Goal: Information Seeking & Learning: Understand process/instructions

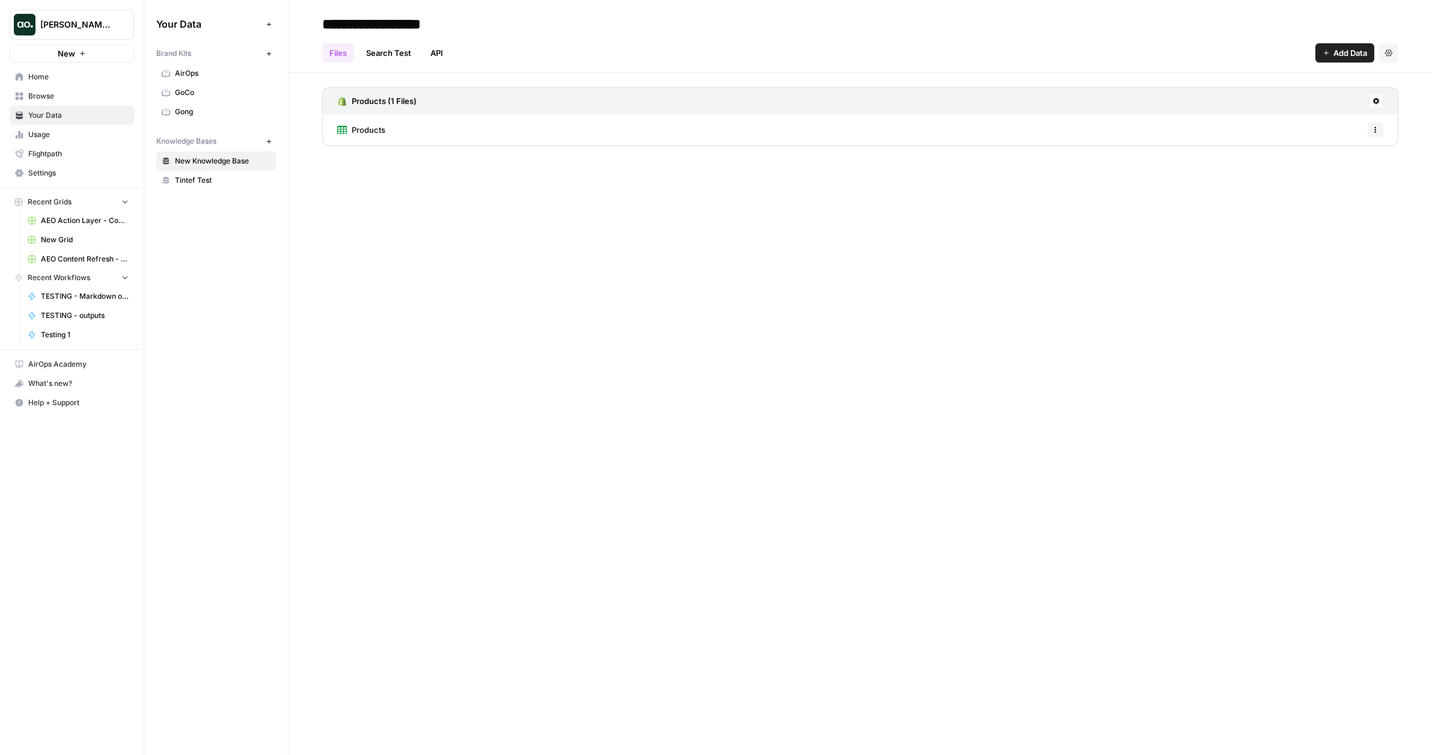
click at [51, 72] on span "Home" at bounding box center [78, 77] width 100 height 11
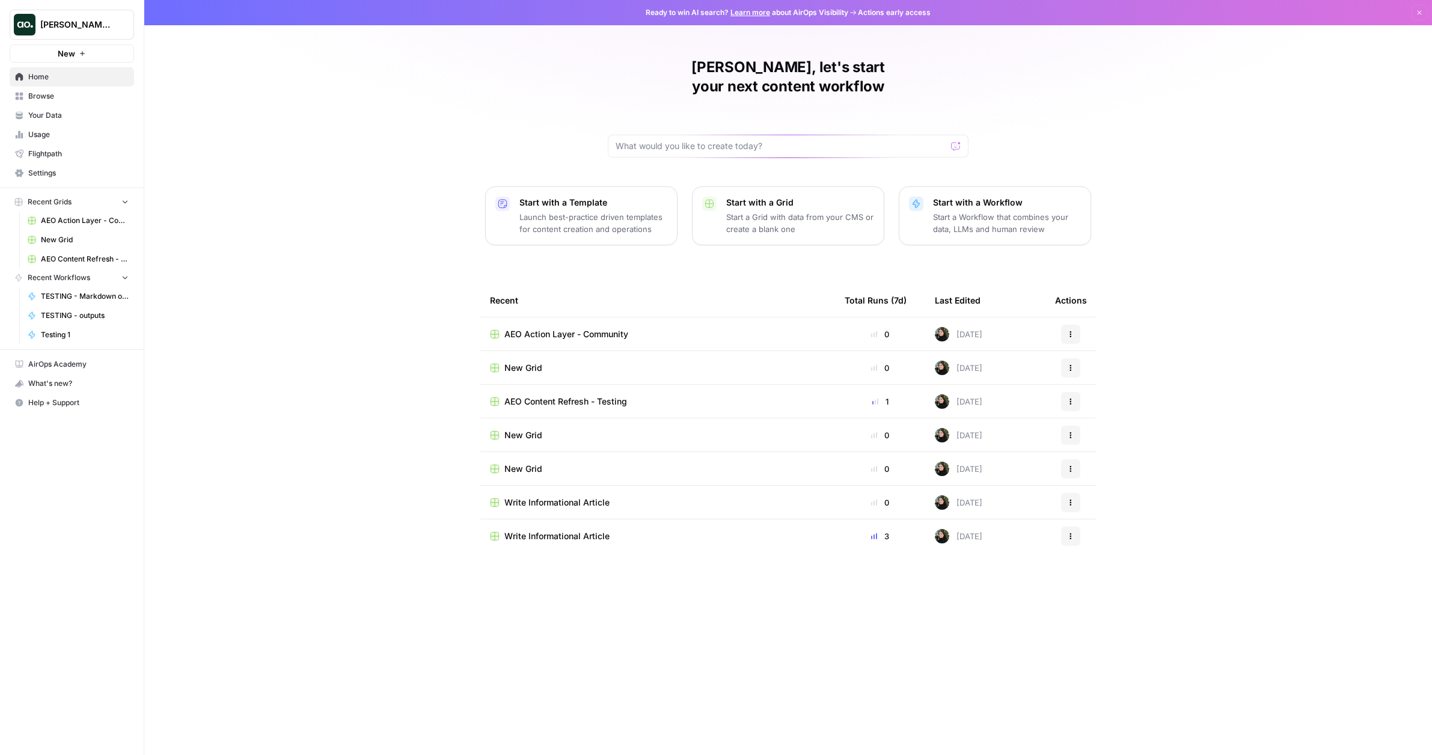
click at [578, 497] on span "Write Informational Article" at bounding box center [556, 503] width 105 height 12
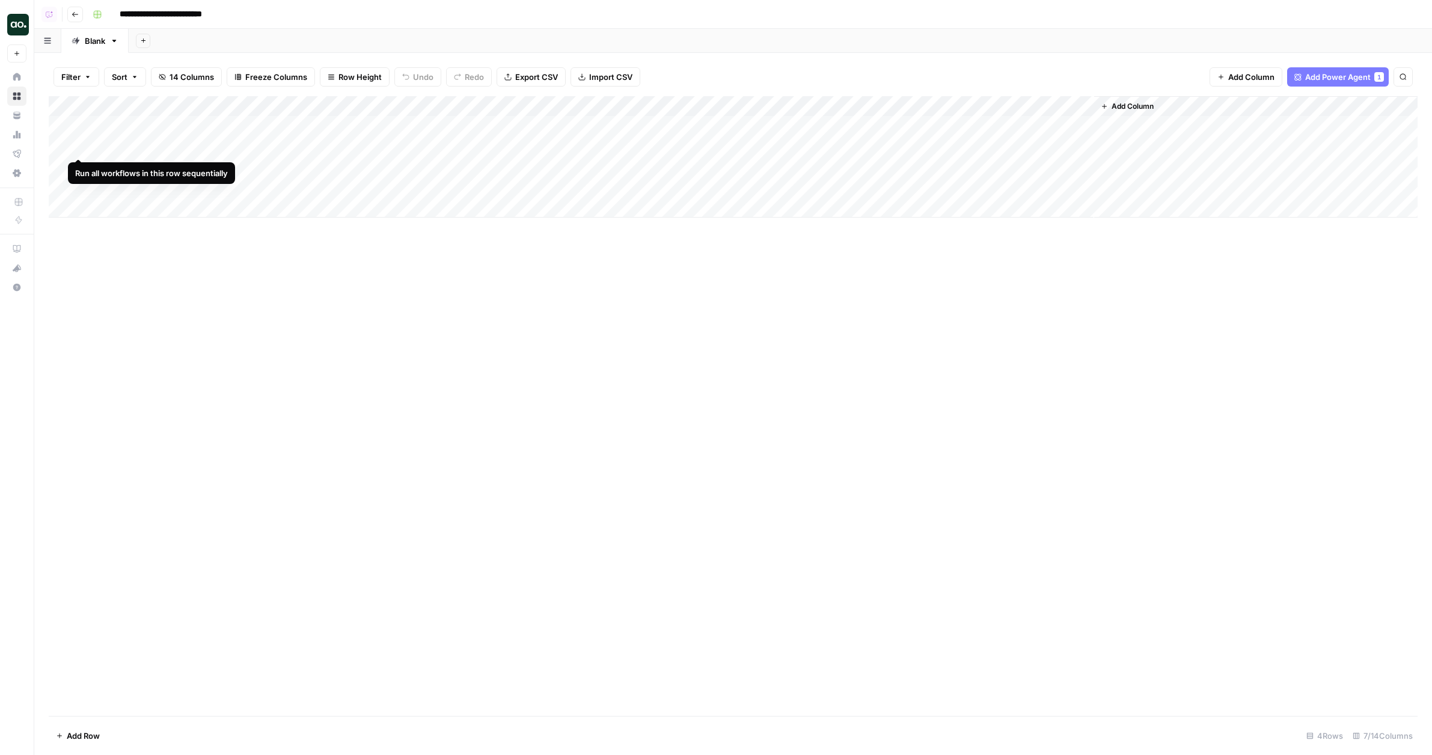
click at [77, 146] on div "Add Column" at bounding box center [733, 156] width 1369 height 121
click at [81, 163] on div "Add Column" at bounding box center [733, 156] width 1369 height 121
click at [81, 191] on div "Add Column" at bounding box center [733, 156] width 1369 height 121
click at [697, 166] on div "Add Column" at bounding box center [733, 156] width 1369 height 121
click at [542, 364] on div "Add Column" at bounding box center [733, 406] width 1369 height 620
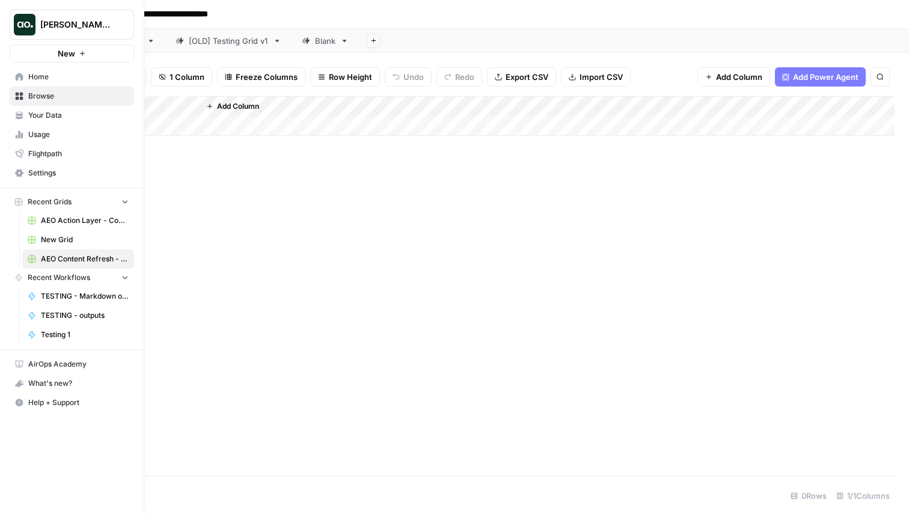
click at [94, 22] on span "Justina testing" at bounding box center [76, 25] width 73 height 12
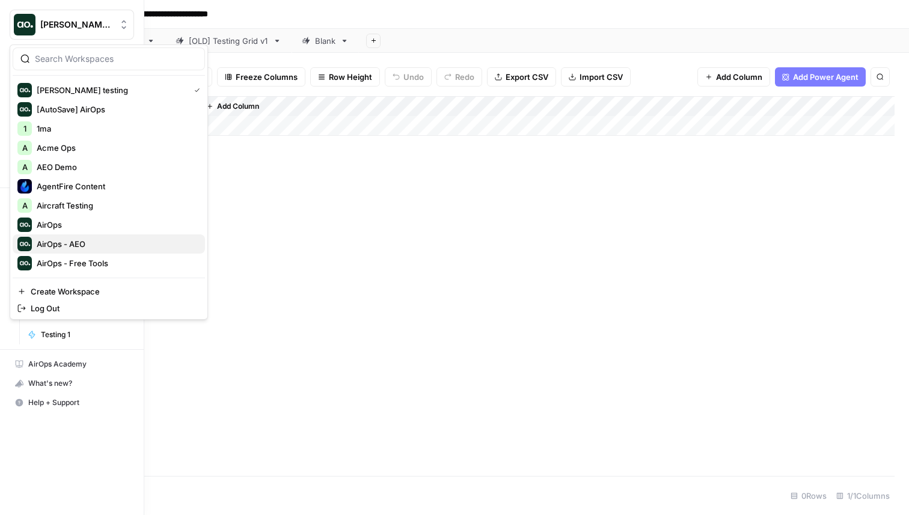
click at [92, 242] on span "AirOps - AEO" at bounding box center [116, 244] width 159 height 12
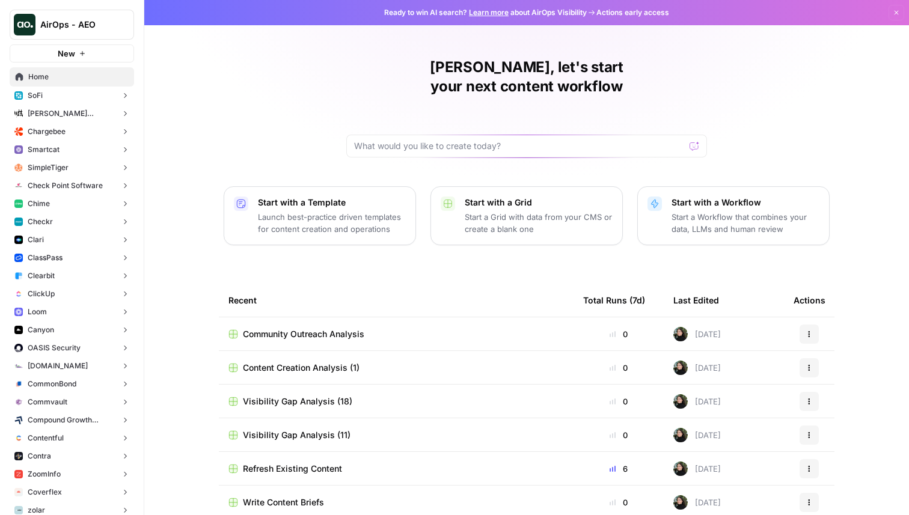
click at [94, 231] on button "Clari" at bounding box center [72, 240] width 124 height 18
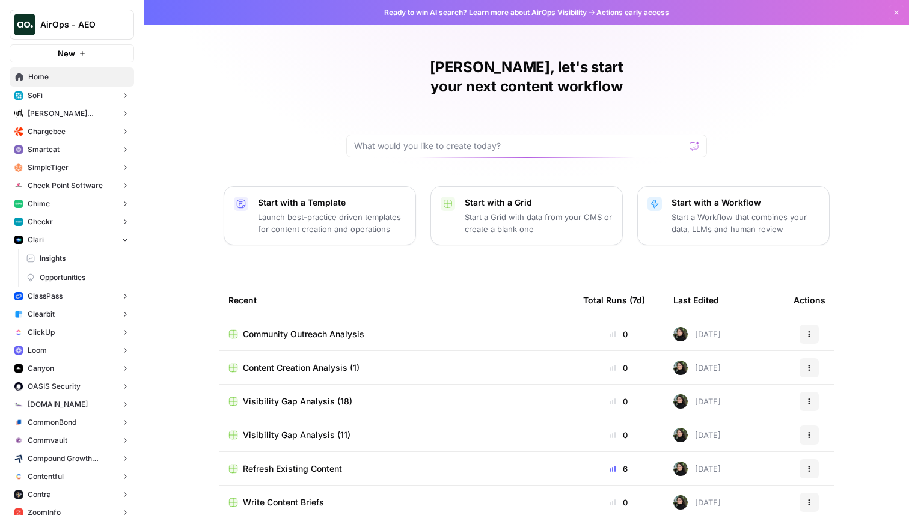
click at [94, 222] on button "Checkr" at bounding box center [72, 222] width 124 height 18
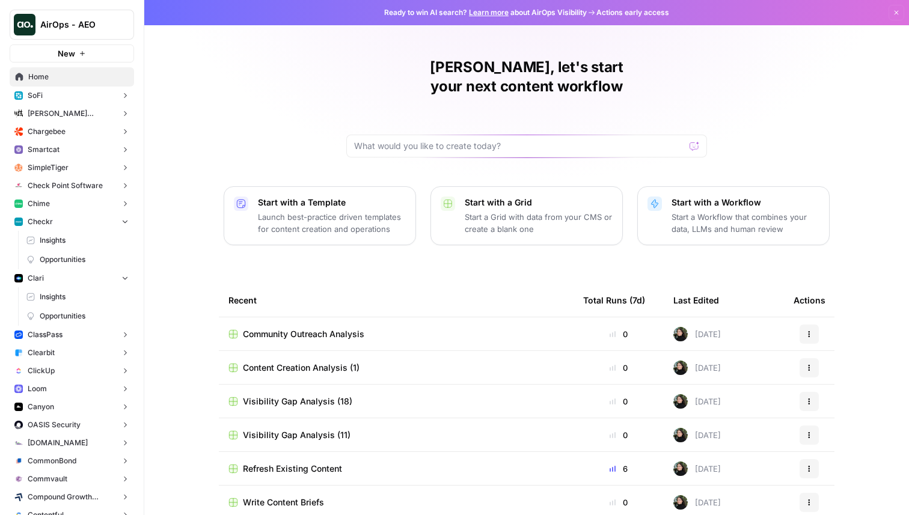
click at [89, 256] on span "Opportunities" at bounding box center [84, 259] width 89 height 11
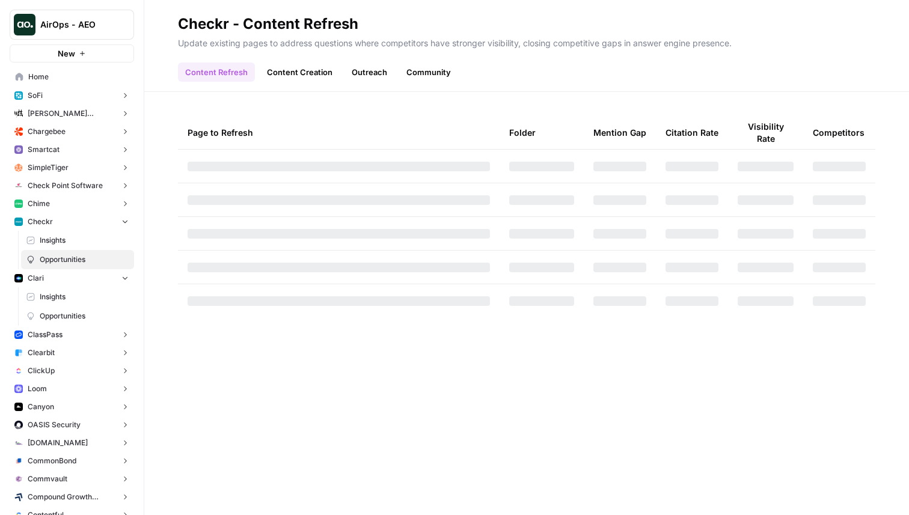
click at [88, 210] on button "Chime" at bounding box center [72, 204] width 124 height 18
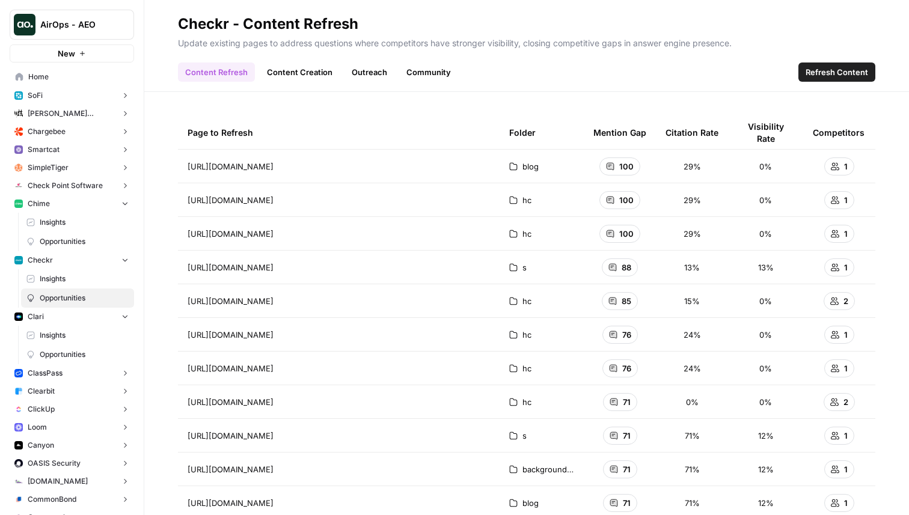
click at [83, 244] on span "Opportunities" at bounding box center [84, 241] width 89 height 11
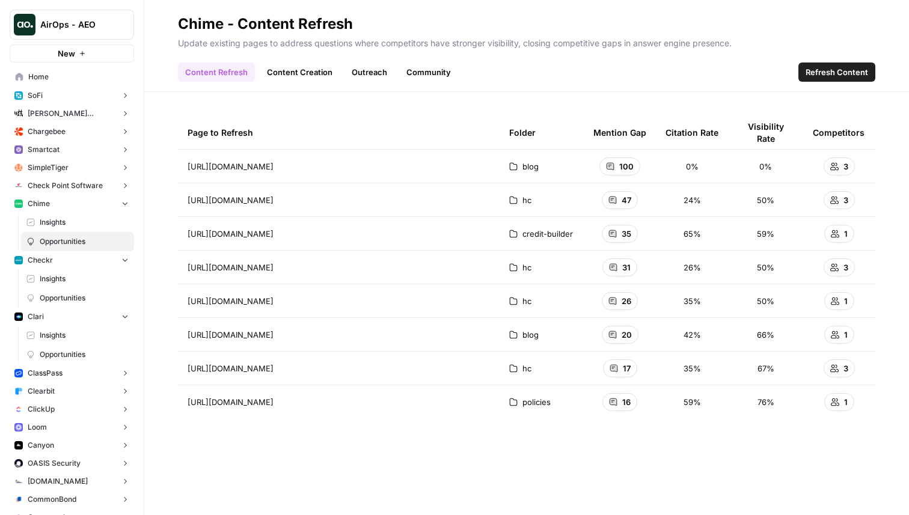
click at [832, 72] on span "Refresh Content" at bounding box center [837, 72] width 63 height 12
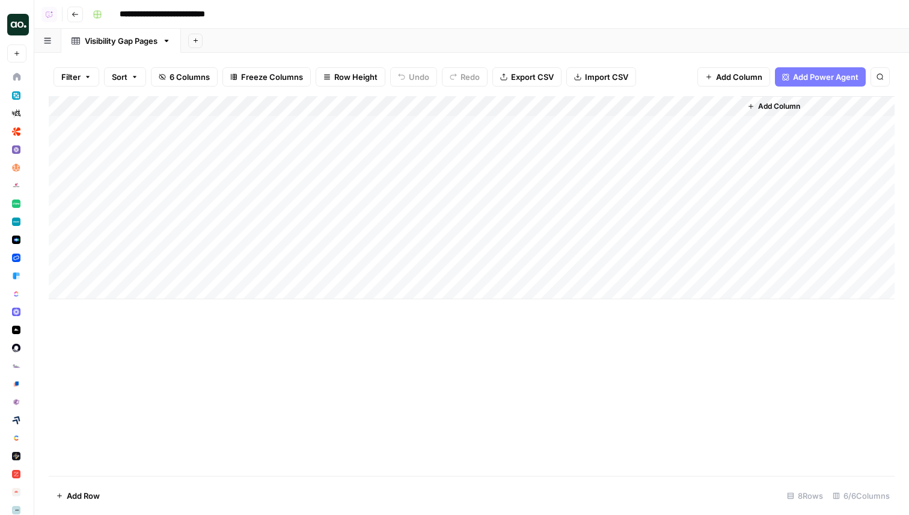
drag, startPoint x: 199, startPoint y: 108, endPoint x: 283, endPoint y: 108, distance: 84.2
click at [283, 108] on div "Add Column" at bounding box center [472, 197] width 846 height 203
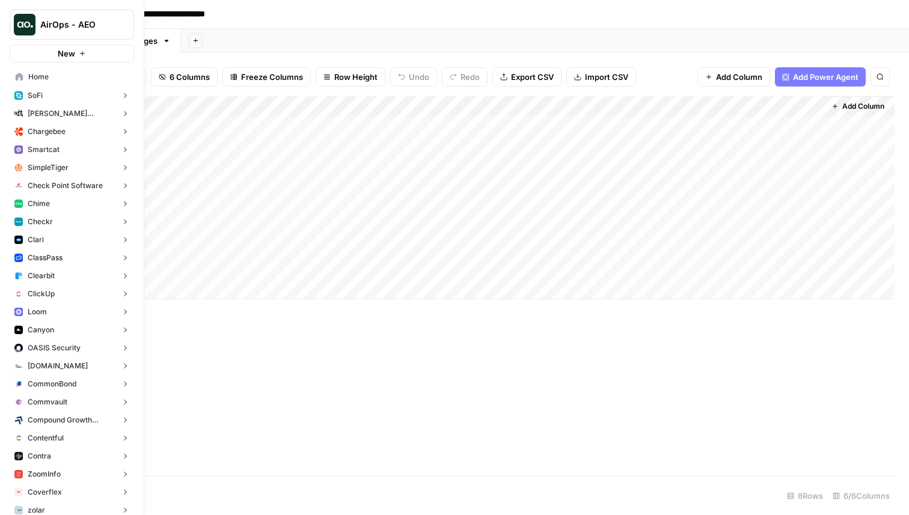
click at [81, 201] on button "Chime" at bounding box center [72, 204] width 124 height 18
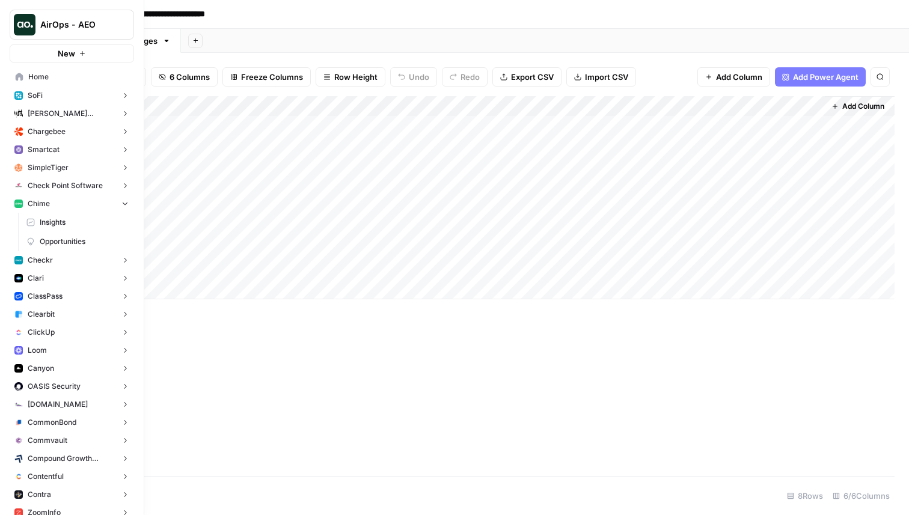
click at [72, 301] on button "ClassPass" at bounding box center [72, 296] width 124 height 18
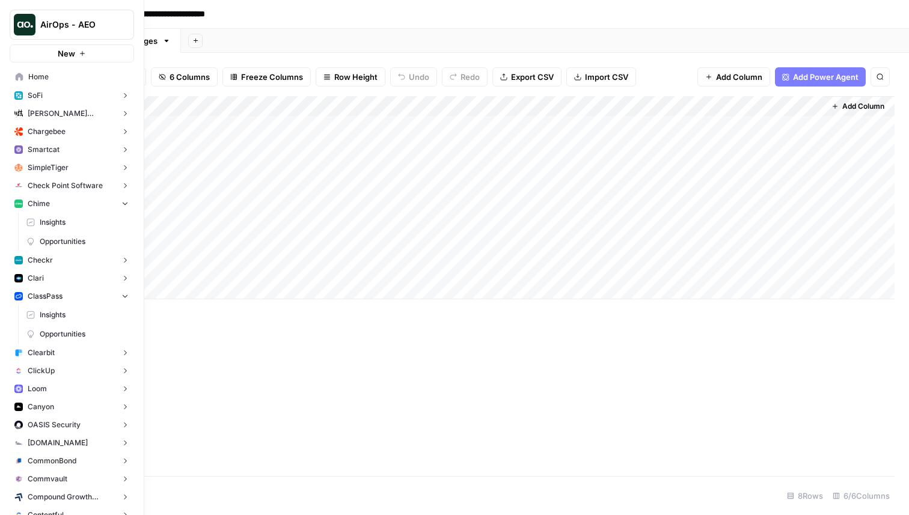
click at [75, 329] on span "Opportunities" at bounding box center [84, 334] width 89 height 11
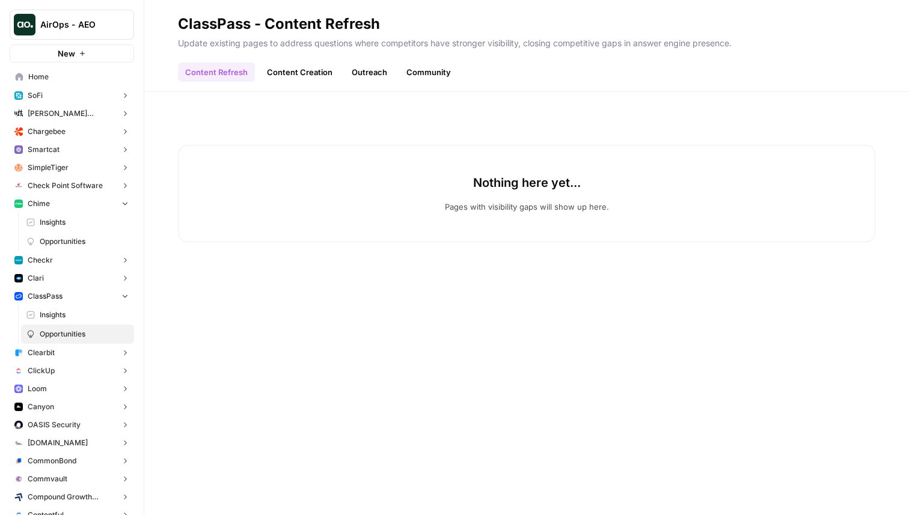
click at [283, 70] on link "Content Creation" at bounding box center [300, 72] width 80 height 19
click at [368, 76] on link "Outreach" at bounding box center [370, 72] width 50 height 19
click at [93, 277] on button "Clari" at bounding box center [72, 278] width 124 height 18
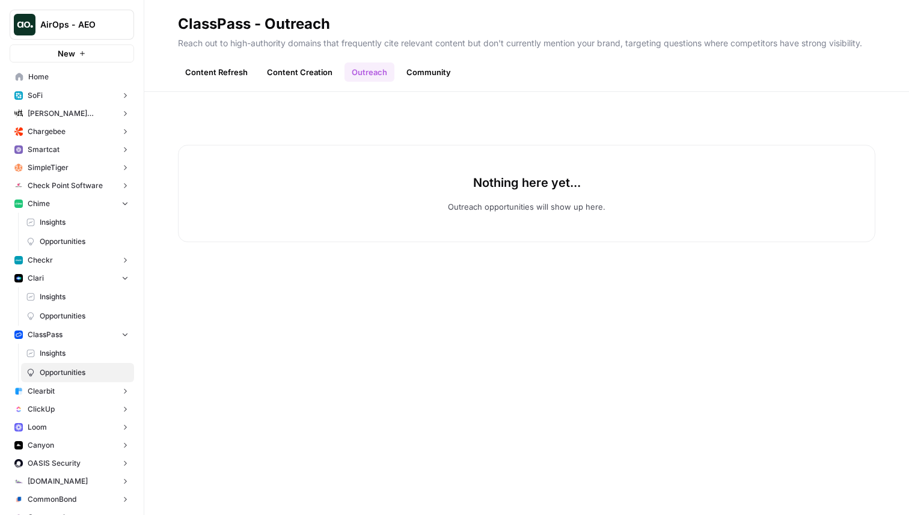
click at [83, 313] on span "Opportunities" at bounding box center [84, 316] width 89 height 11
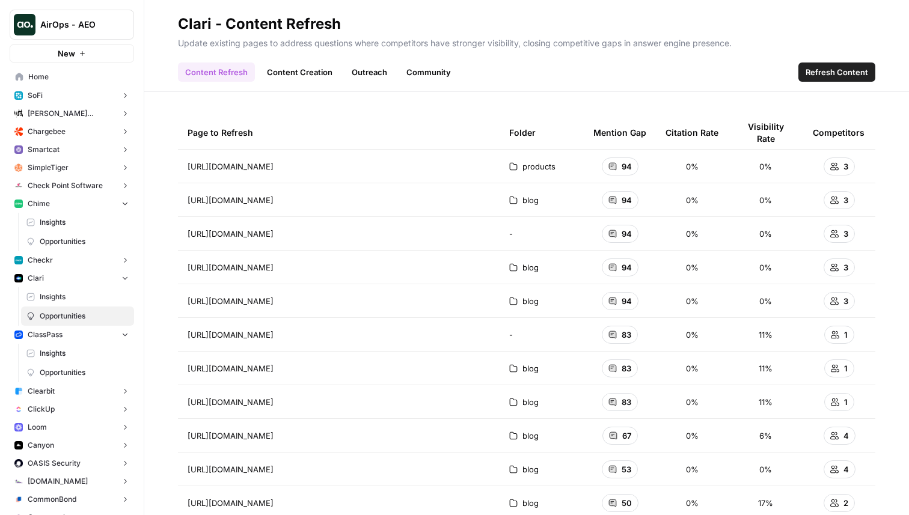
click at [825, 73] on span "Refresh Content" at bounding box center [837, 72] width 63 height 12
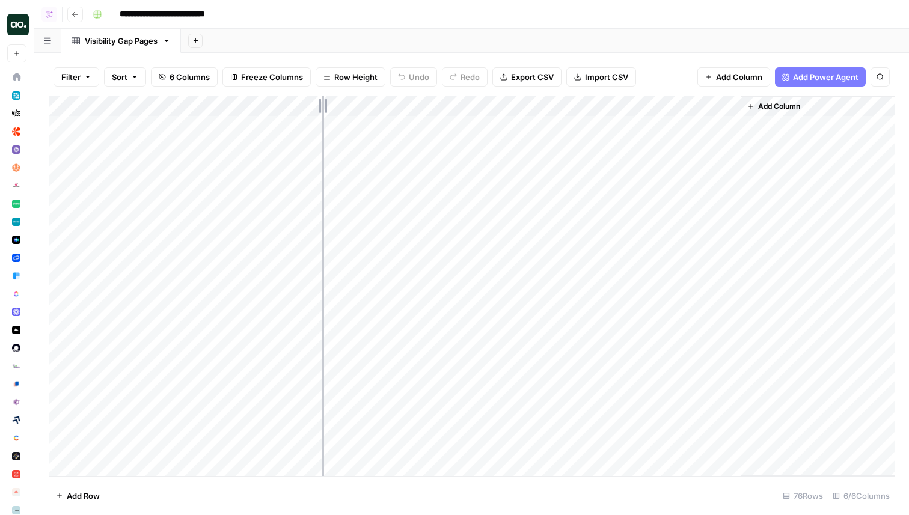
drag, startPoint x: 200, startPoint y: 103, endPoint x: 346, endPoint y: 103, distance: 146.1
click at [346, 103] on div "Add Column" at bounding box center [472, 286] width 846 height 380
click at [226, 35] on div "Add Sheet" at bounding box center [545, 41] width 728 height 24
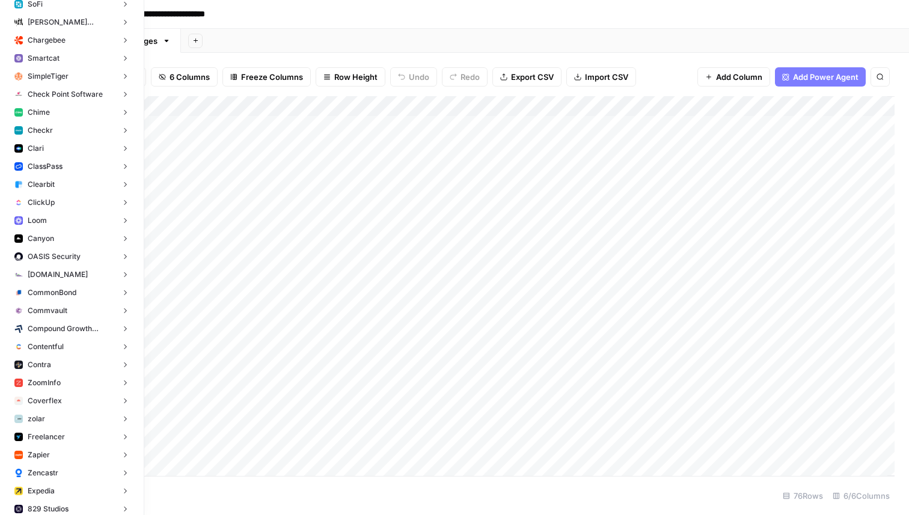
scroll to position [94, 0]
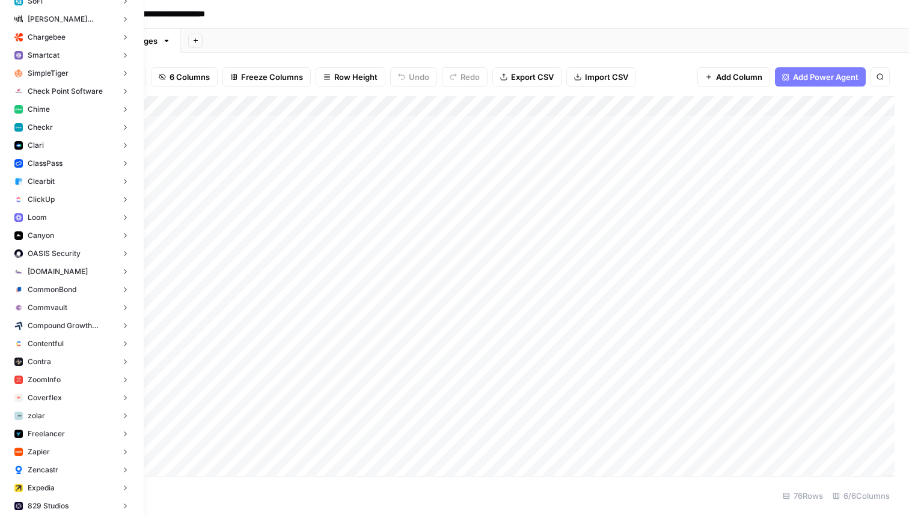
click at [78, 216] on button "Loom" at bounding box center [72, 218] width 124 height 18
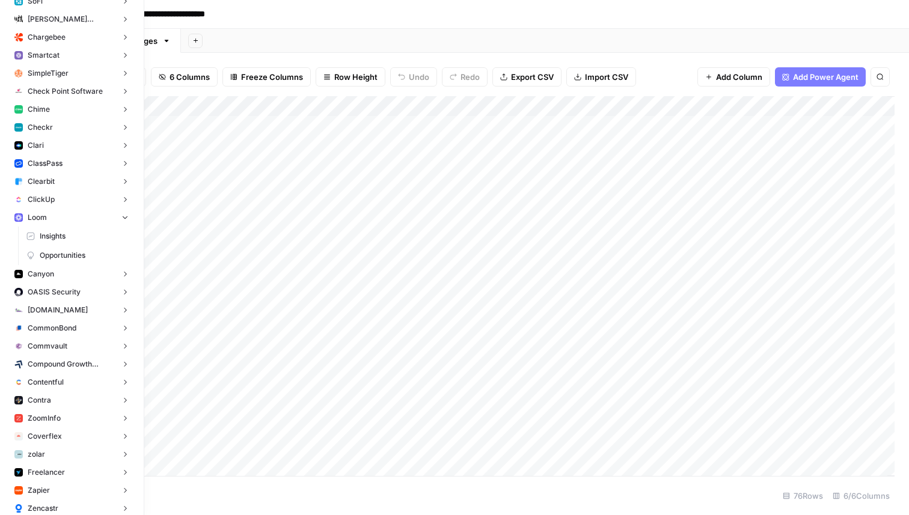
click at [64, 280] on button "Canyon" at bounding box center [72, 274] width 124 height 18
click at [62, 311] on span "Opportunities" at bounding box center [84, 312] width 89 height 11
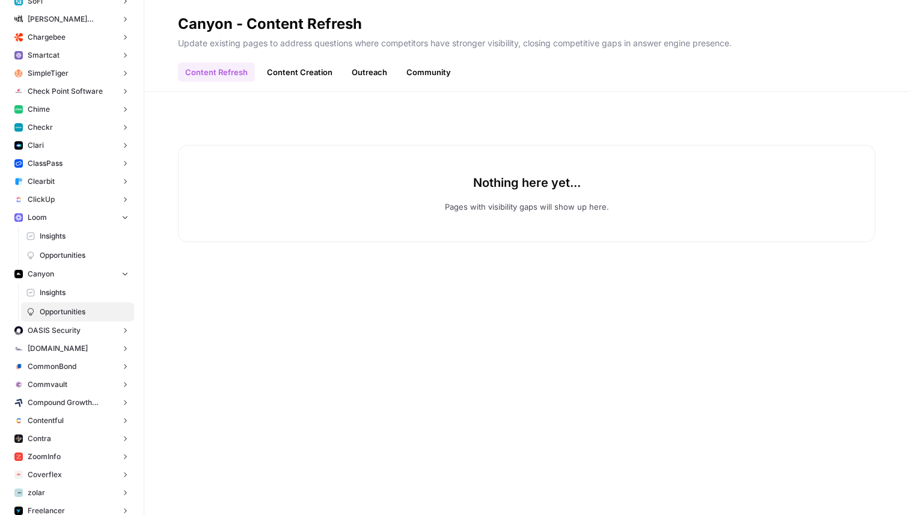
click at [82, 200] on button "ClickUp" at bounding box center [72, 200] width 124 height 18
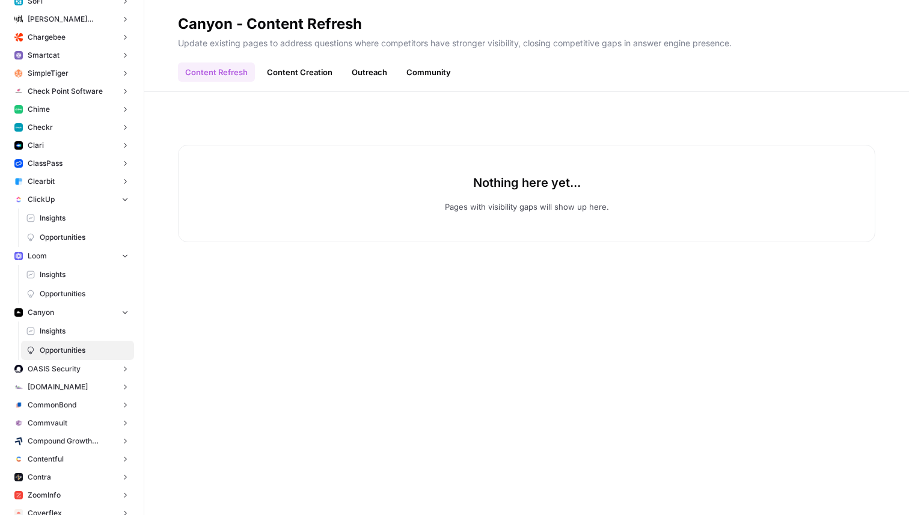
click at [73, 237] on span "Opportunities" at bounding box center [84, 237] width 89 height 11
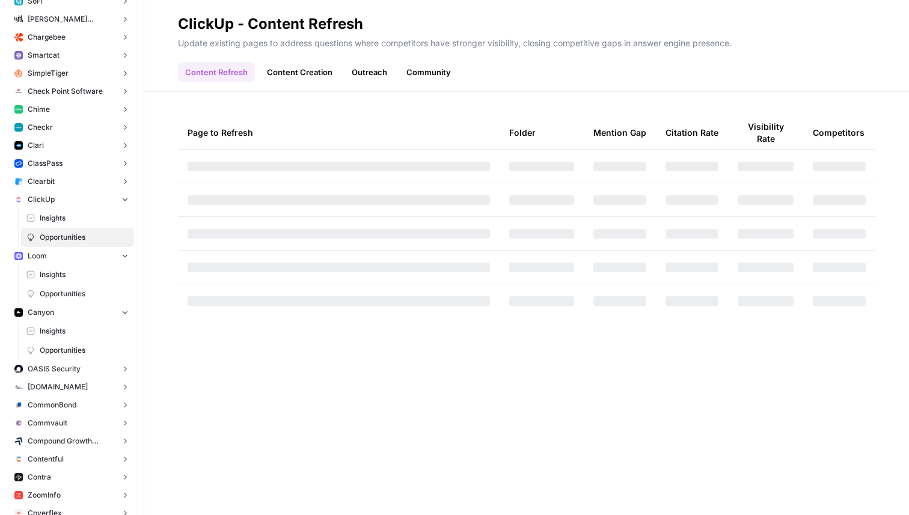
click at [305, 70] on link "Content Creation" at bounding box center [300, 72] width 80 height 19
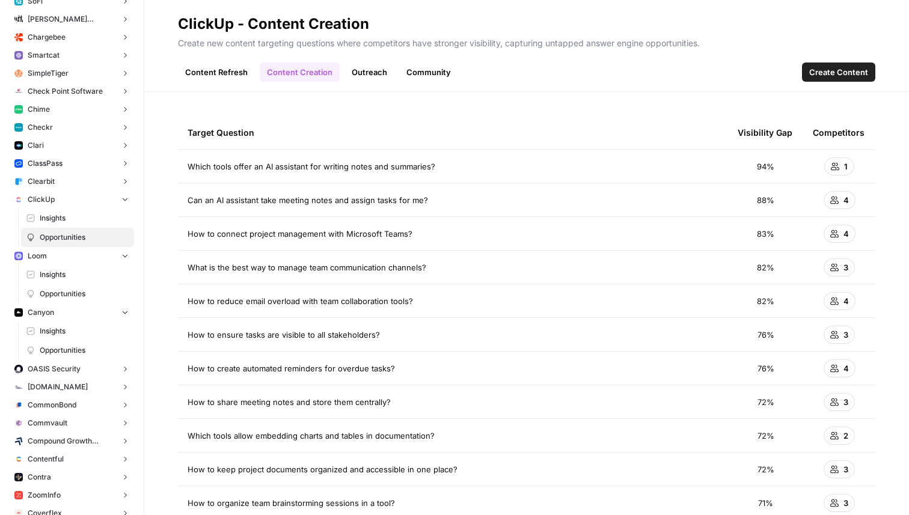
click at [228, 72] on link "Content Refresh" at bounding box center [216, 72] width 77 height 19
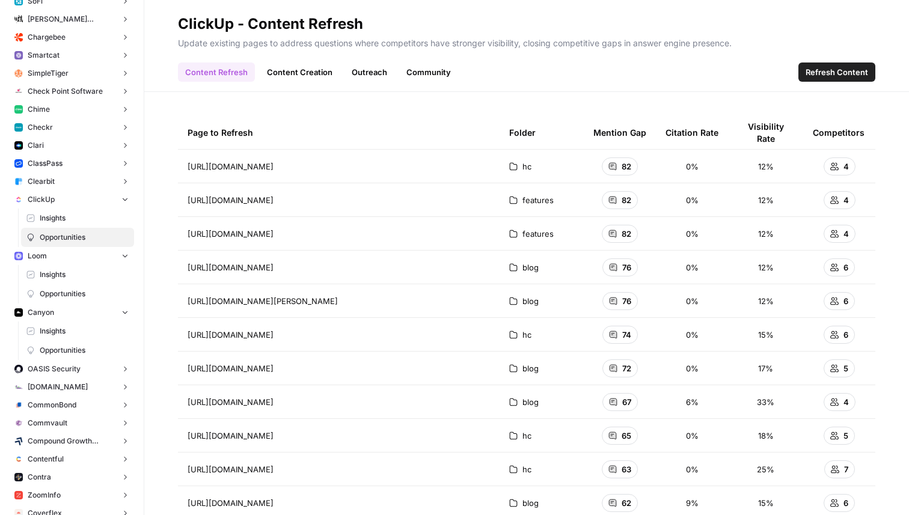
click at [379, 80] on link "Outreach" at bounding box center [370, 72] width 50 height 19
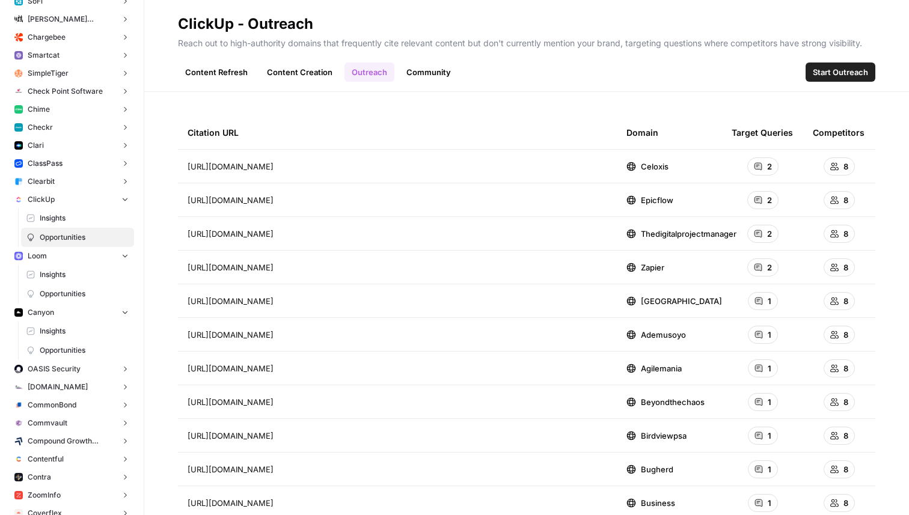
drag, startPoint x: 180, startPoint y: 173, endPoint x: 173, endPoint y: 169, distance: 8.1
click at [173, 169] on div "Citation URL Domain Target Queries Competitors [URL][DOMAIN_NAME] Celoxis 2 8 […" at bounding box center [526, 303] width 765 height 423
click at [764, 167] on div "2" at bounding box center [762, 167] width 31 height 18
click at [769, 165] on span "2" at bounding box center [769, 167] width 5 height 12
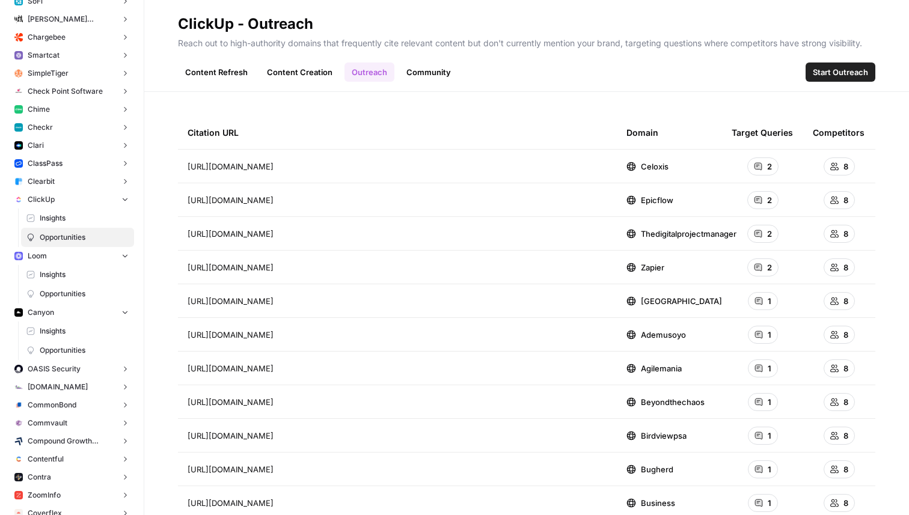
click at [769, 165] on span "2" at bounding box center [769, 167] width 5 height 12
click at [762, 165] on div "2" at bounding box center [762, 167] width 31 height 18
click at [559, 153] on td "[URL][DOMAIN_NAME] Go to page" at bounding box center [397, 166] width 439 height 33
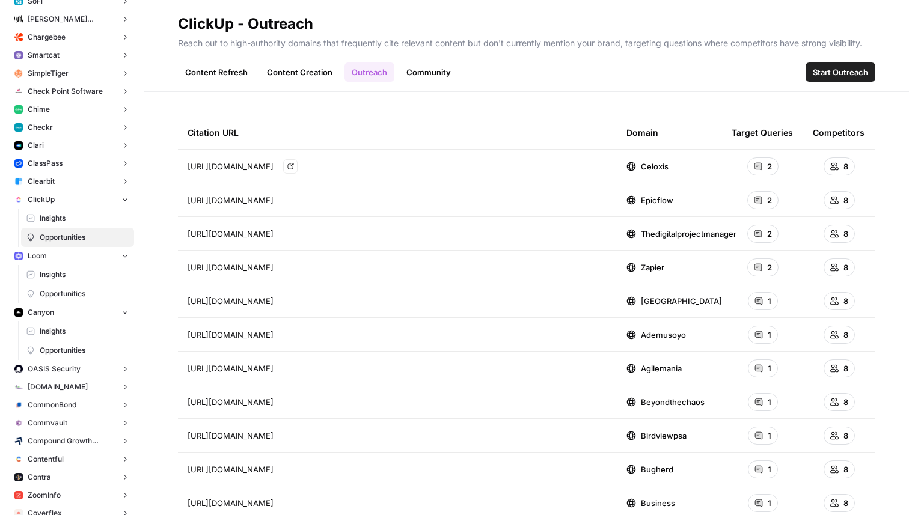
drag, startPoint x: 499, startPoint y: 165, endPoint x: 187, endPoint y: 166, distance: 312.1
click at [188, 165] on div "[URL][DOMAIN_NAME] Go to page" at bounding box center [398, 166] width 420 height 14
click at [274, 120] on div "Citation URL" at bounding box center [398, 132] width 420 height 33
drag, startPoint x: 192, startPoint y: 166, endPoint x: 510, endPoint y: 168, distance: 318.1
click at [510, 168] on div "[URL][DOMAIN_NAME] Go to page" at bounding box center [398, 166] width 420 height 14
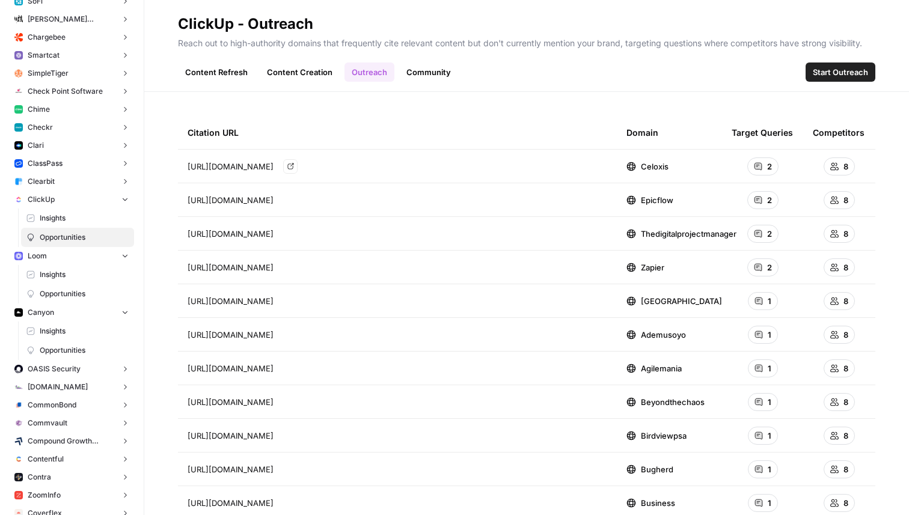
click at [294, 168] on icon "Go to page https://www.celoxis.com/article/spreadsheets-to-project-management-s…" at bounding box center [290, 166] width 7 height 7
click at [320, 135] on div "Citation URL" at bounding box center [398, 132] width 420 height 33
click at [437, 76] on link "Community" at bounding box center [428, 72] width 59 height 19
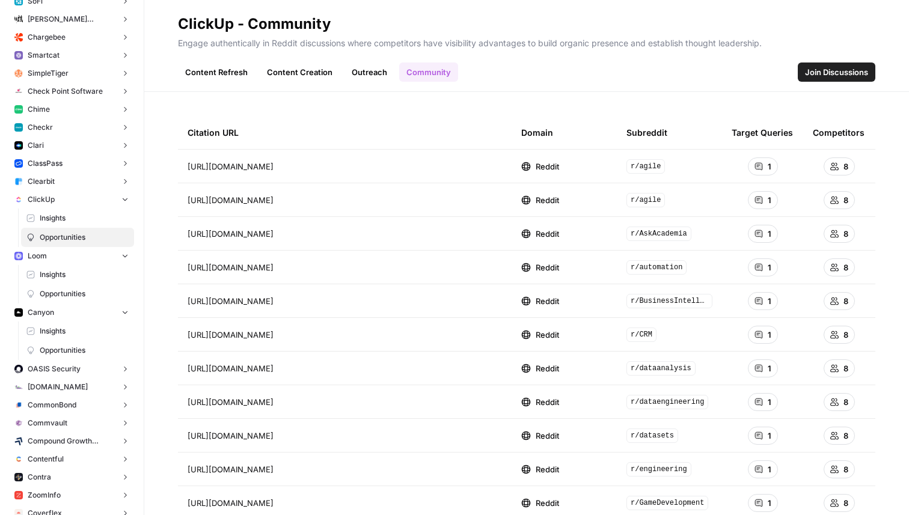
click at [219, 109] on div "Citation URL Domain Subreddit Target Queries Competitors [URL][DOMAIN_NAME] Red…" at bounding box center [526, 303] width 765 height 423
drag, startPoint x: 170, startPoint y: 136, endPoint x: 458, endPoint y: 167, distance: 290.2
click at [458, 167] on div "Citation URL Domain Subreddit Target Queries Competitors [URL][DOMAIN_NAME] Go …" at bounding box center [526, 303] width 765 height 423
click at [390, 139] on div "Citation URL" at bounding box center [345, 132] width 314 height 33
drag, startPoint x: 183, startPoint y: 167, endPoint x: 467, endPoint y: 165, distance: 284.4
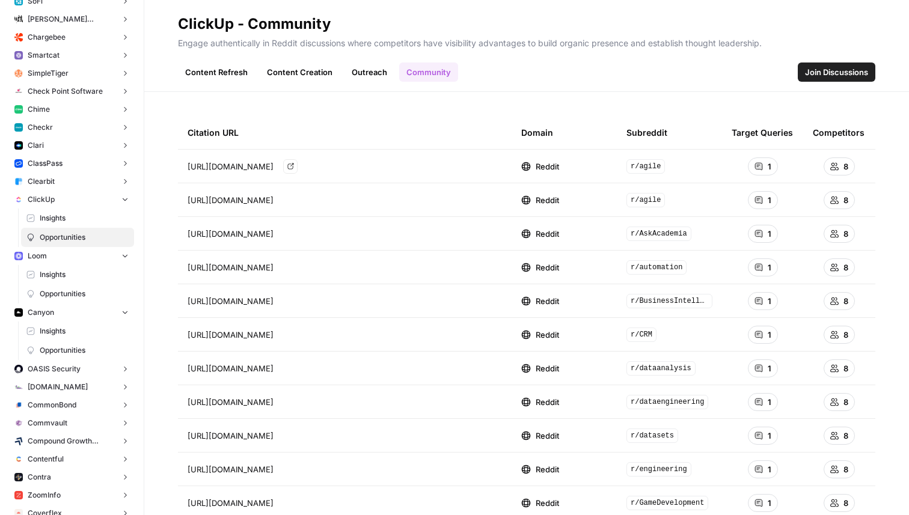
click at [469, 165] on td "[URL][DOMAIN_NAME] Go to page" at bounding box center [345, 166] width 334 height 33
click at [377, 129] on div "Citation URL" at bounding box center [345, 132] width 314 height 33
click at [456, 168] on div "[URL][DOMAIN_NAME] Go to page" at bounding box center [345, 166] width 314 height 14
click at [294, 168] on icon "Go to page https://www.reddit.com/r/agile/comments/s7ti1l/tools_for_retrospecti…" at bounding box center [290, 166] width 7 height 7
click at [511, 74] on div "Content Refresh Content Creation Outreach Community Join Discussions" at bounding box center [526, 67] width 697 height 29
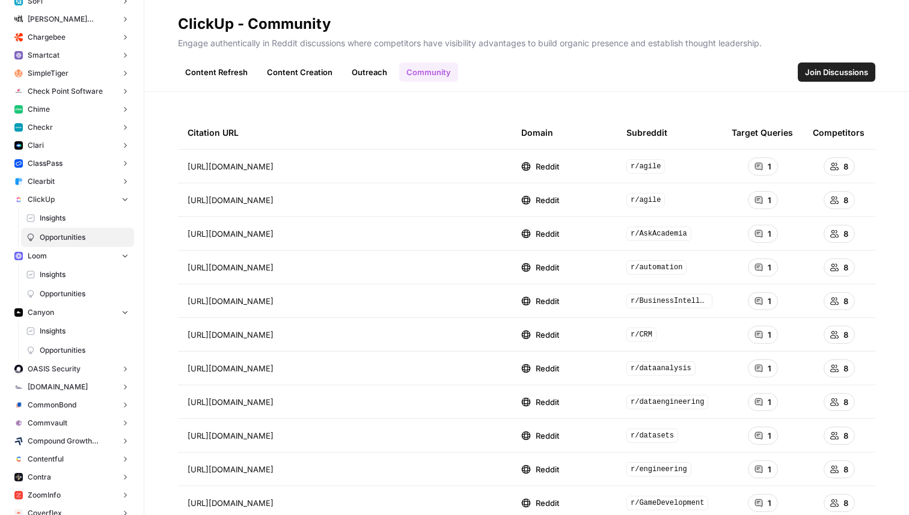
click at [539, 78] on div "Content Refresh Content Creation Outreach Community Join Discussions" at bounding box center [526, 67] width 697 height 29
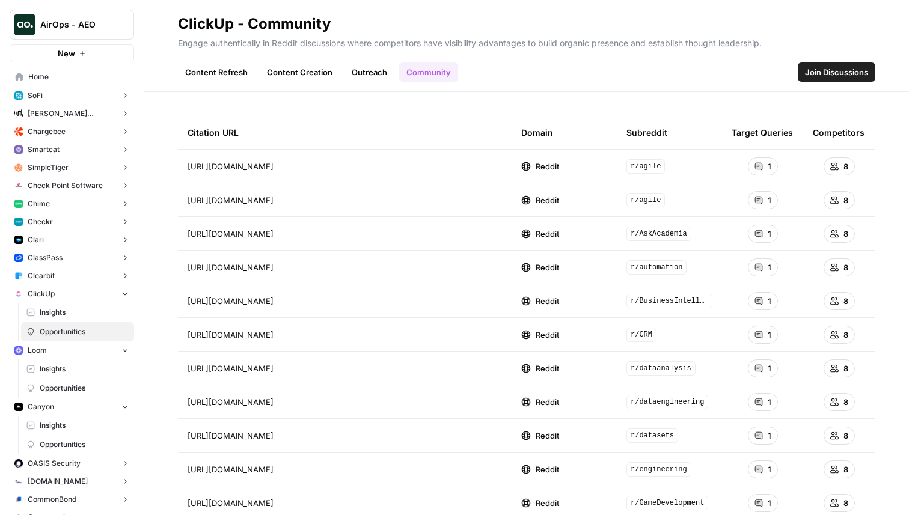
click at [259, 43] on p "Engage authentically in Reddit discussions where competitors have visibility ad…" at bounding box center [526, 42] width 697 height 16
click at [293, 43] on p "Engage authentically in Reddit discussions where competitors have visibility ad…" at bounding box center [526, 42] width 697 height 16
